Goal: Information Seeking & Learning: Find specific page/section

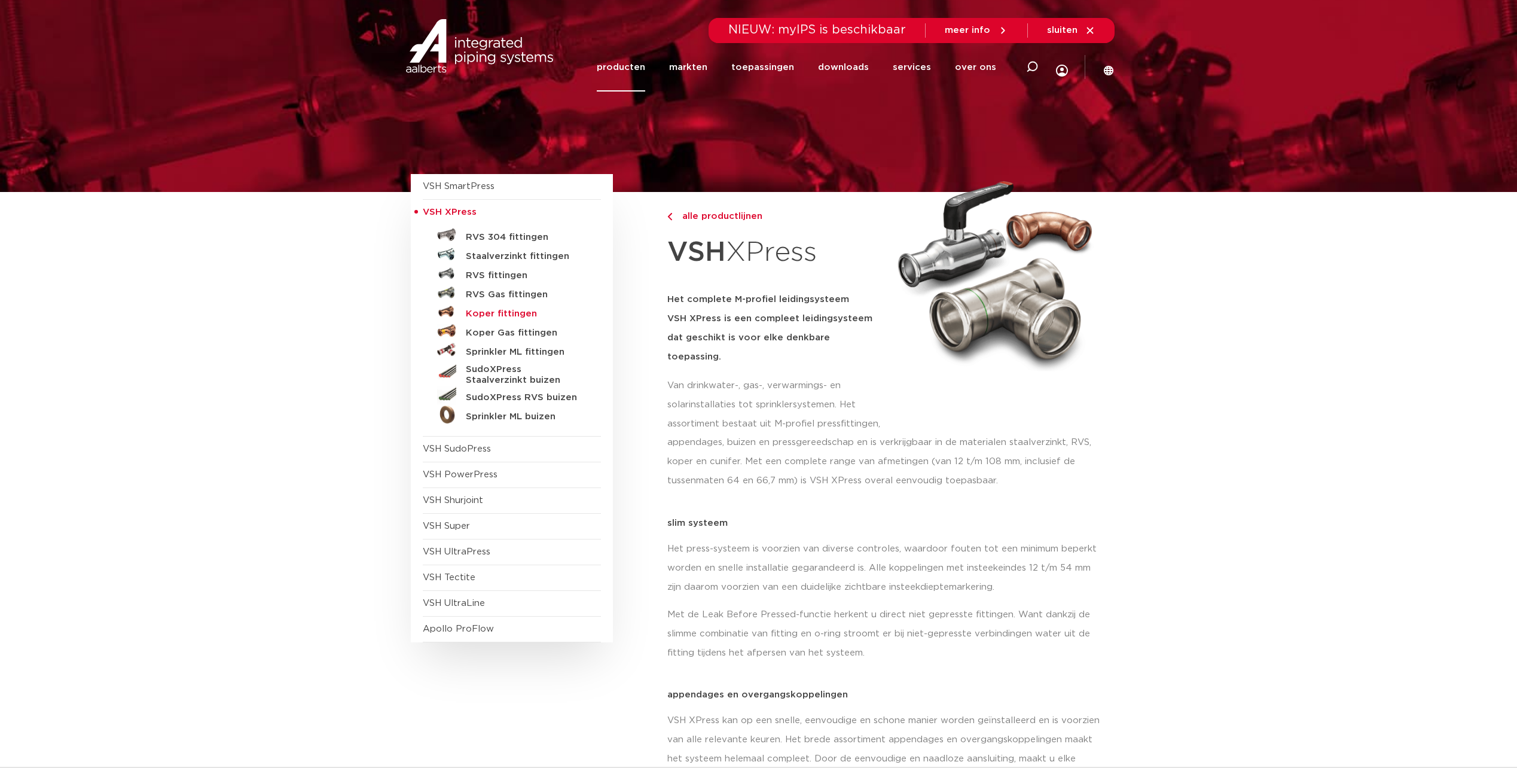
click at [489, 313] on h5 "Koper fittingen" at bounding box center [525, 314] width 118 height 11
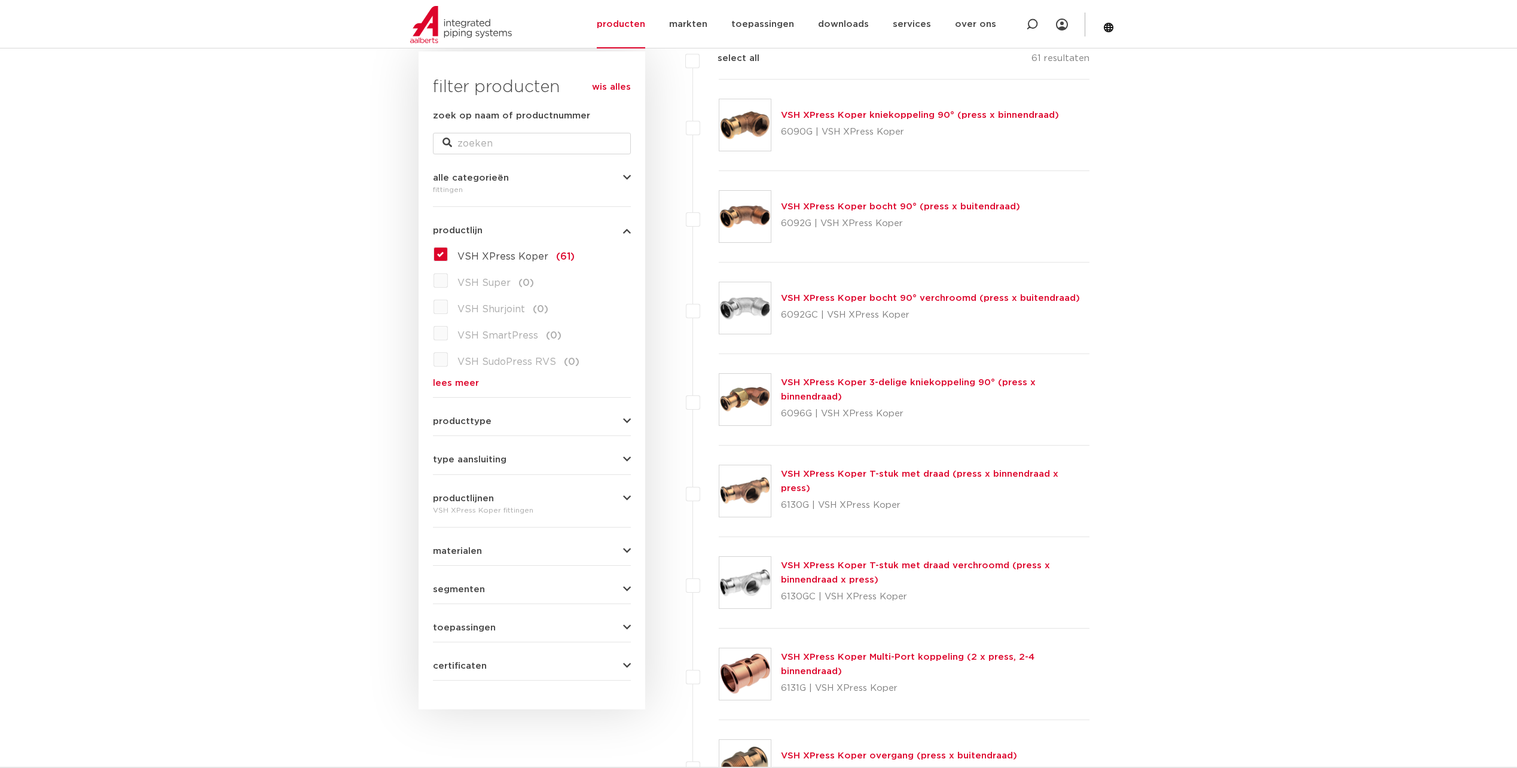
click at [895, 479] on link "VSH XPress Koper T-stuk met draad (press x binnendraad x press)" at bounding box center [919, 480] width 277 height 23
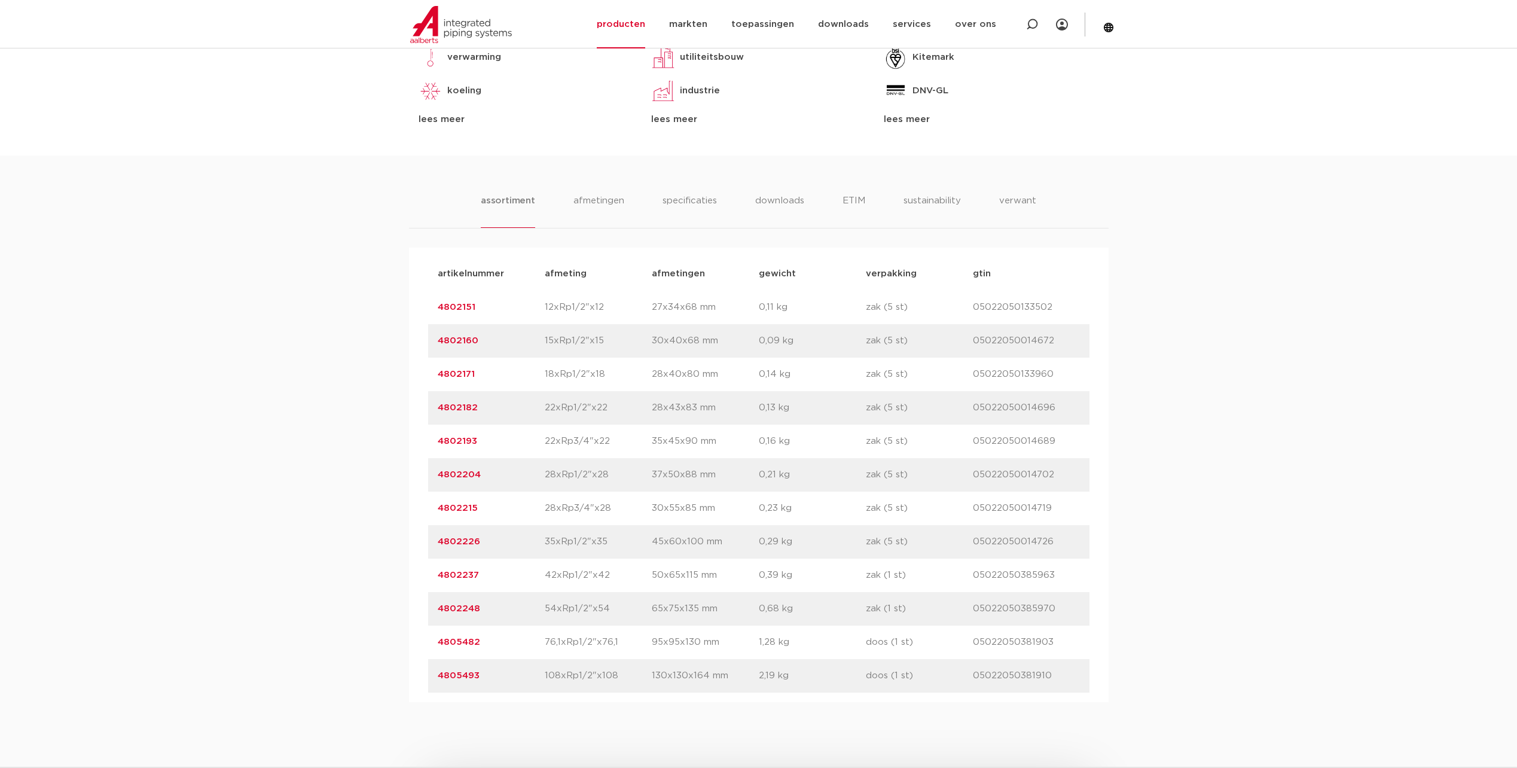
scroll to position [658, 0]
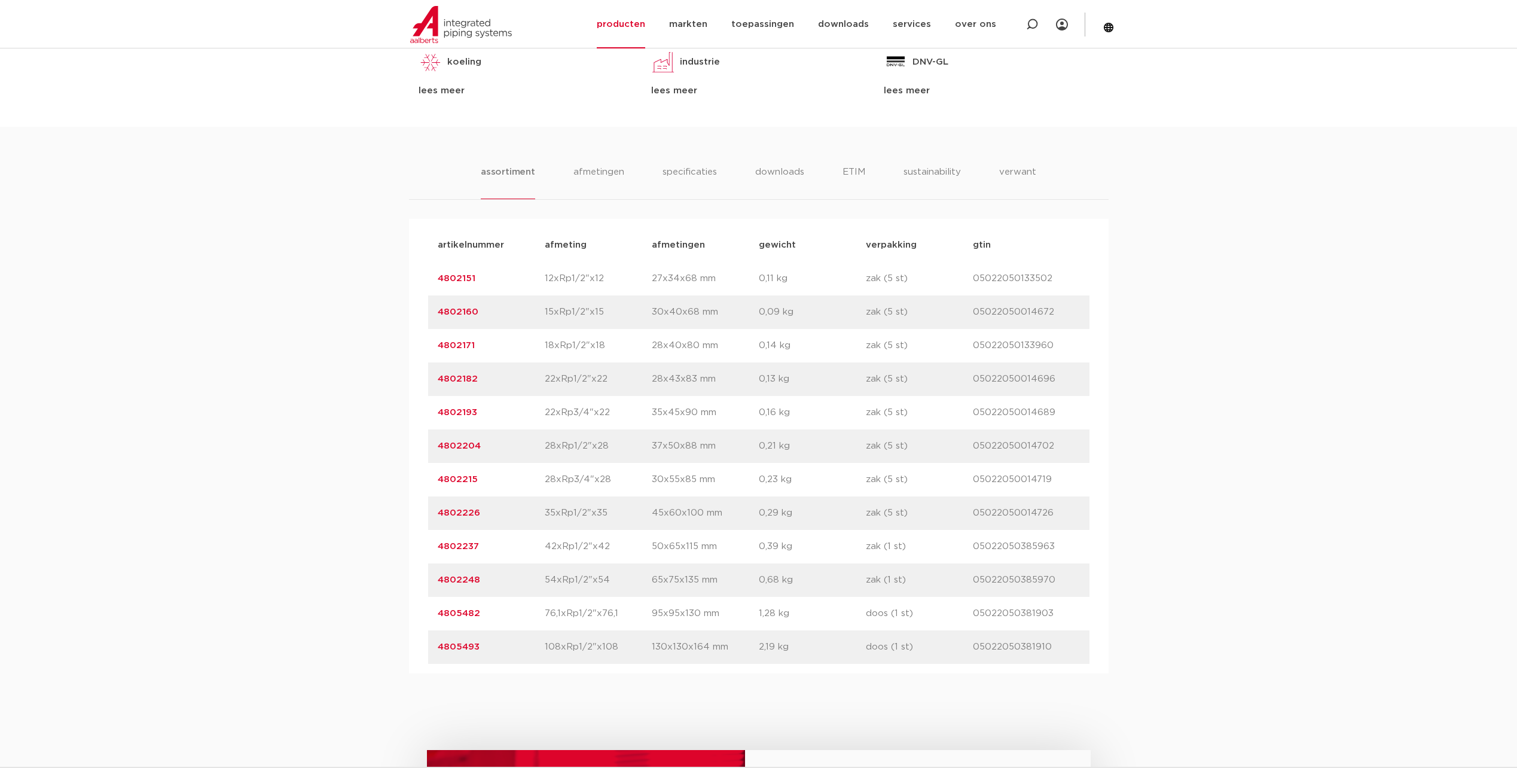
click at [611, 546] on p "42xRp1/2"x42" at bounding box center [598, 546] width 107 height 14
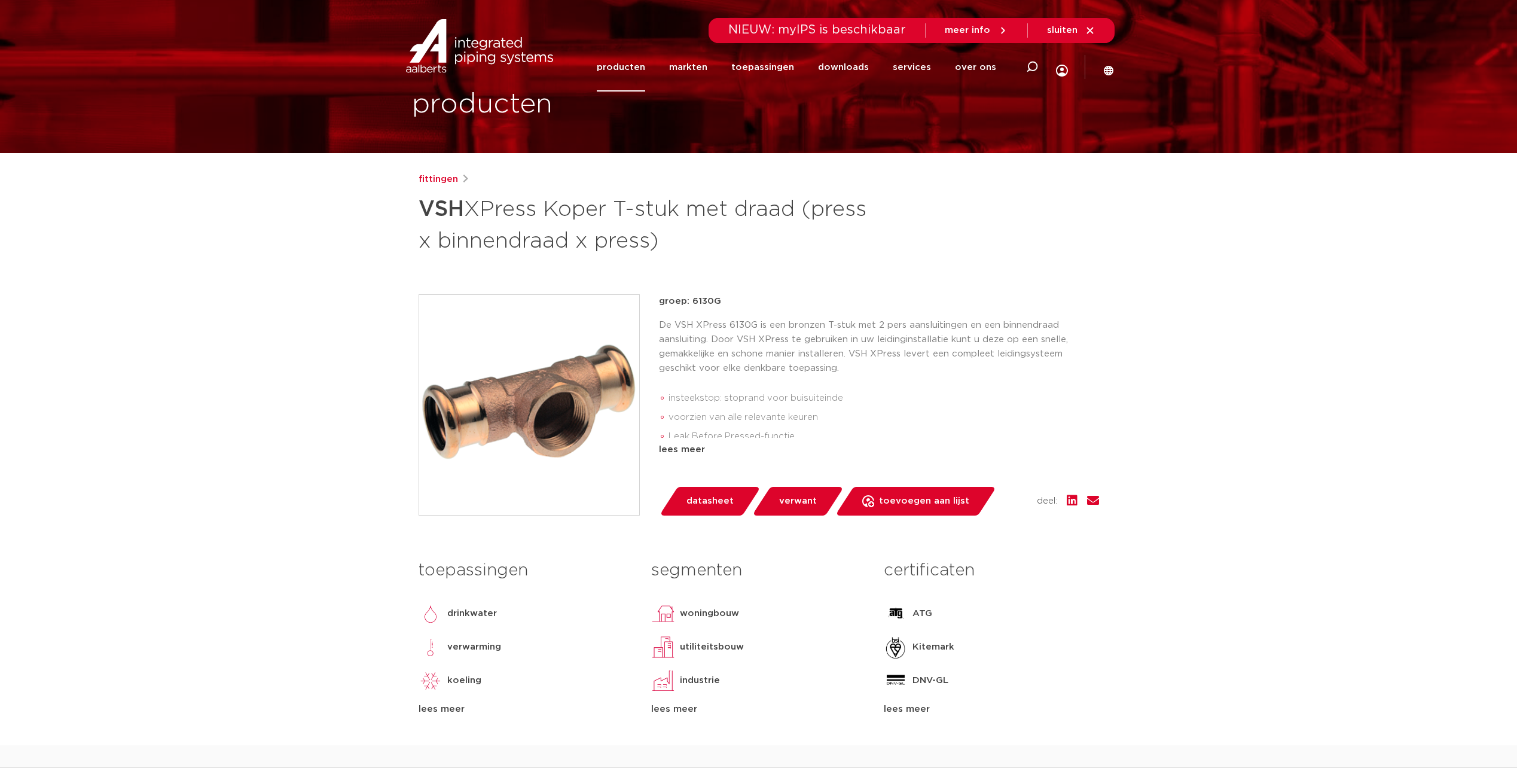
scroll to position [0, 0]
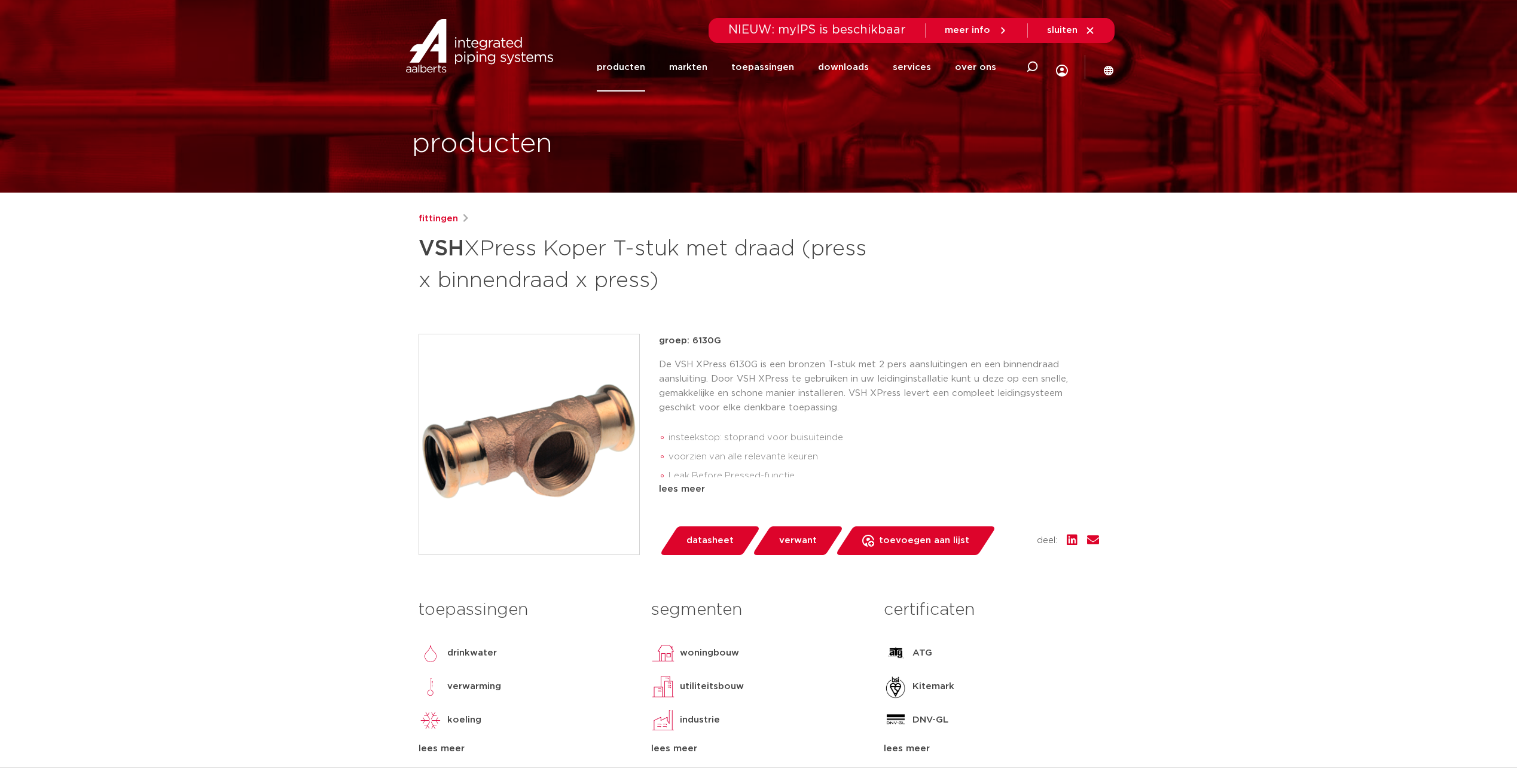
drag, startPoint x: 1035, startPoint y: 364, endPoint x: 1033, endPoint y: 352, distance: 12.7
